Goal: Book appointment/travel/reservation

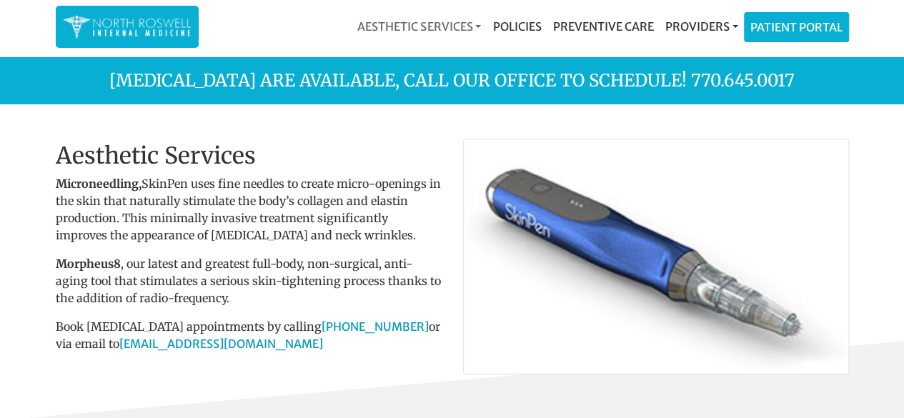
click at [461, 31] on link "Aesthetic Services" at bounding box center [419, 26] width 135 height 29
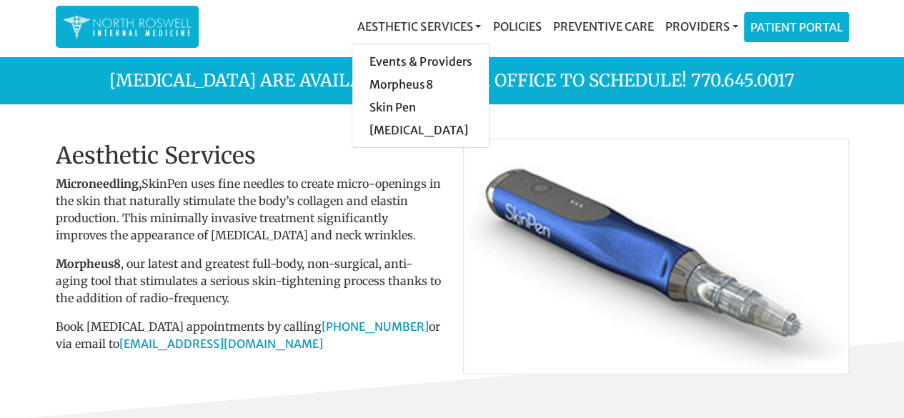
click at [300, 31] on div "Aesthetic Services Events & Providers Morpheus8 Skin Pen Xeomin Policies Preven…" at bounding box center [529, 27] width 639 height 30
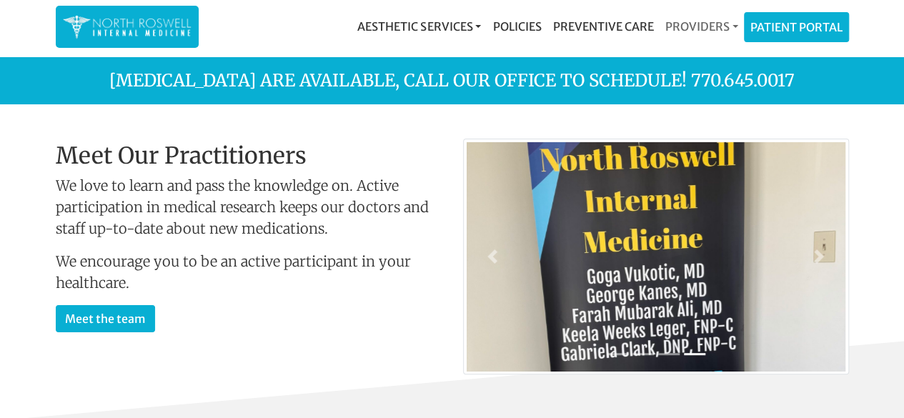
click at [719, 25] on link "Providers" at bounding box center [701, 26] width 84 height 29
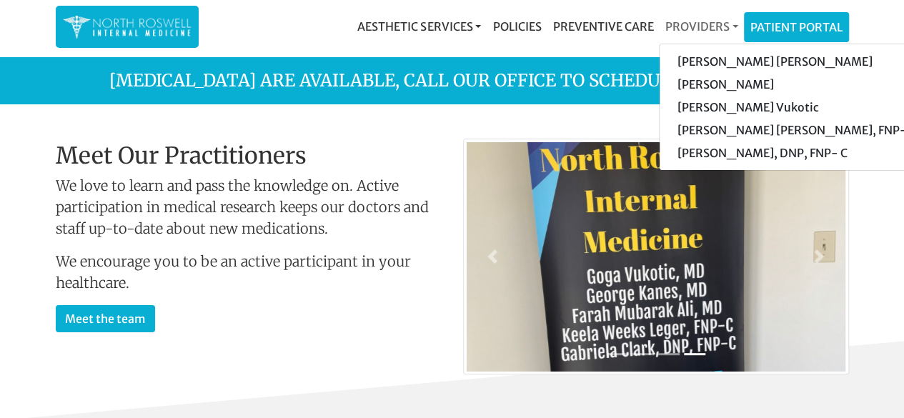
click at [719, 25] on link "Providers" at bounding box center [701, 26] width 84 height 29
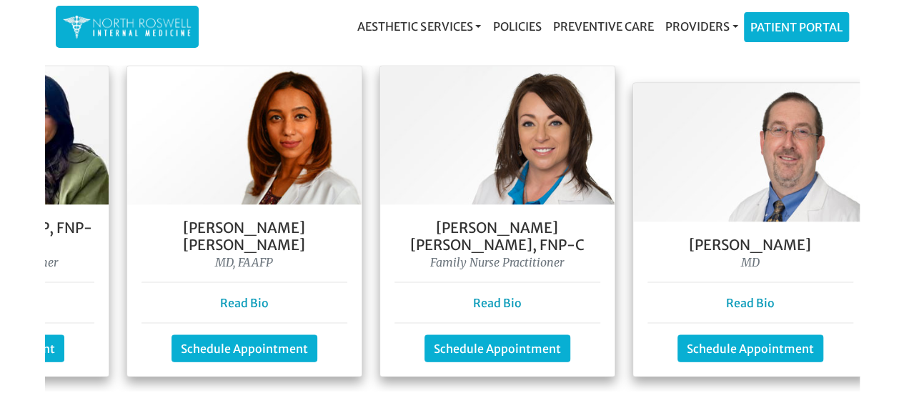
scroll to position [0, 472]
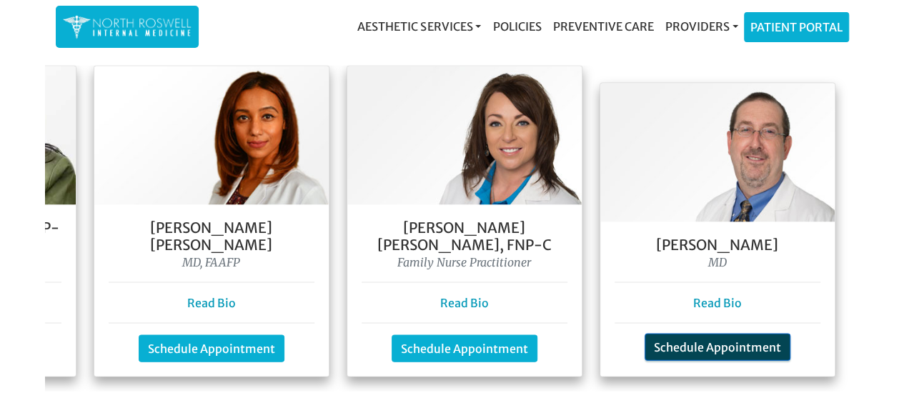
click at [701, 334] on link "Schedule Appointment" at bounding box center [718, 347] width 146 height 27
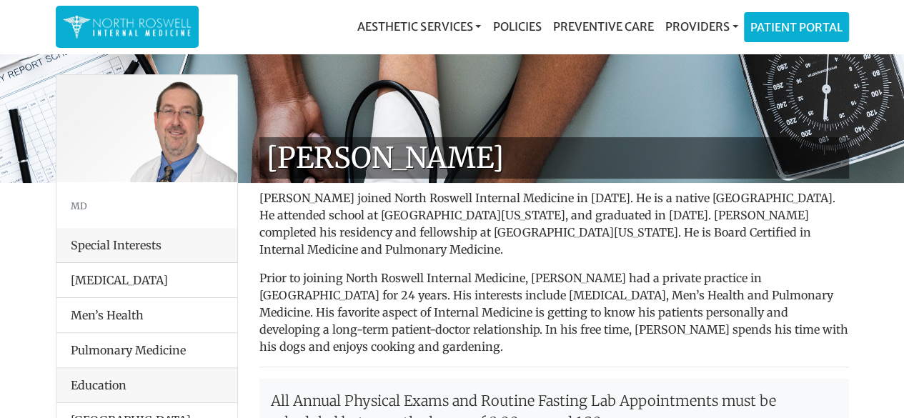
scroll to position [11, 0]
